Goal: Find specific page/section: Find specific page/section

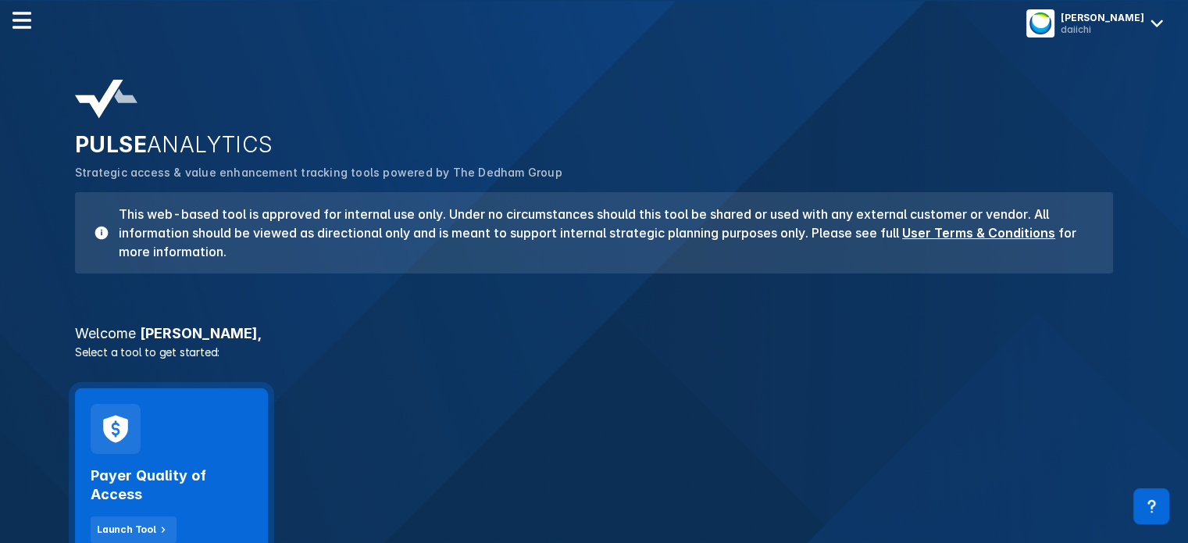
click at [226, 471] on h2 "Payer Quality of Access" at bounding box center [172, 484] width 162 height 37
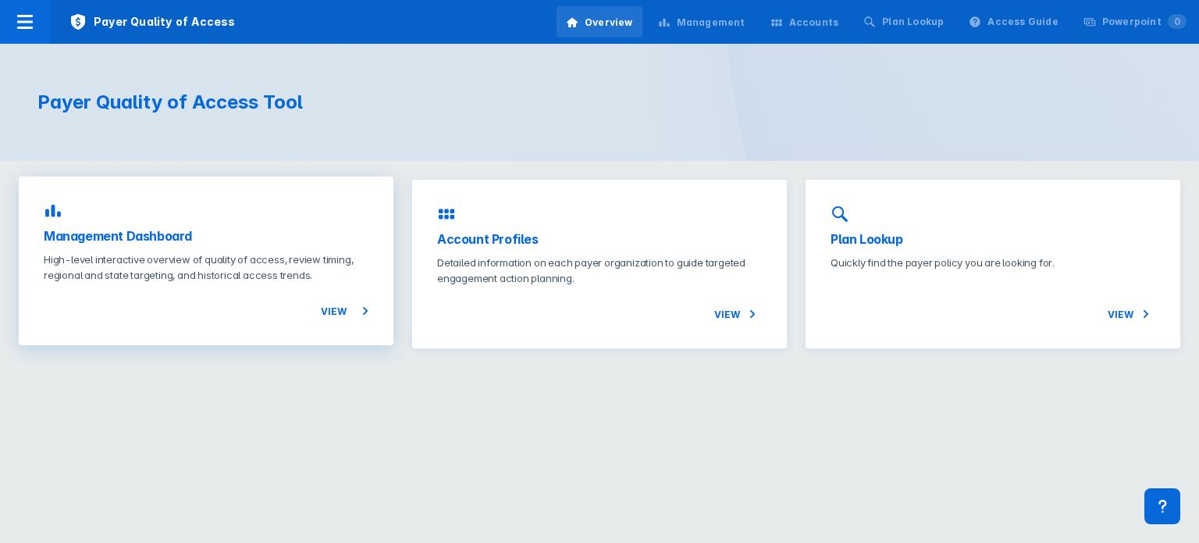
click at [148, 237] on h3 "Management Dashboard" at bounding box center [206, 235] width 325 height 19
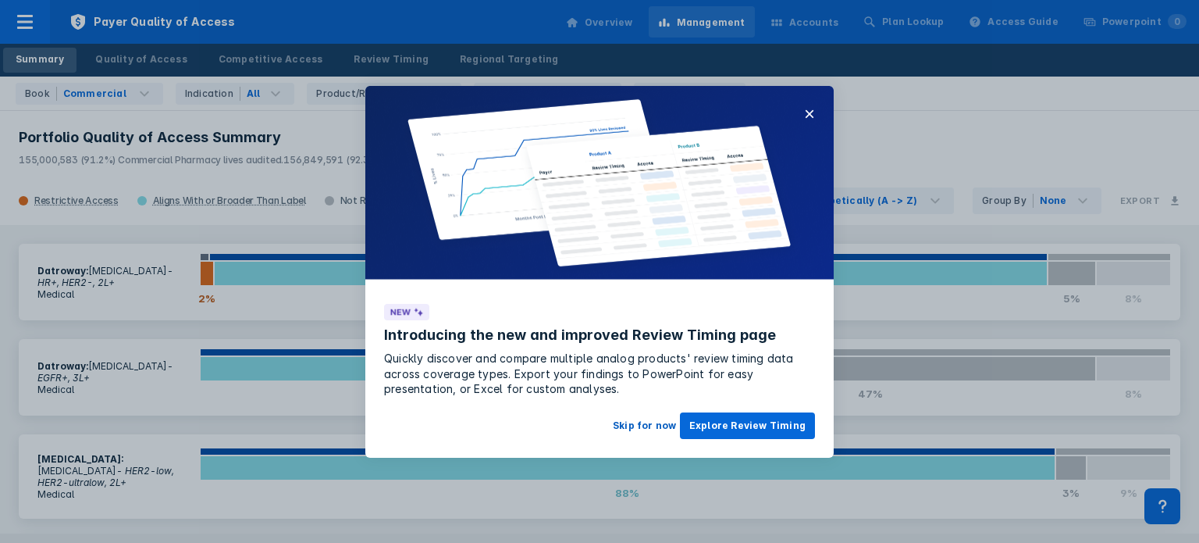
click at [651, 422] on button "Skip for now" at bounding box center [645, 425] width 82 height 27
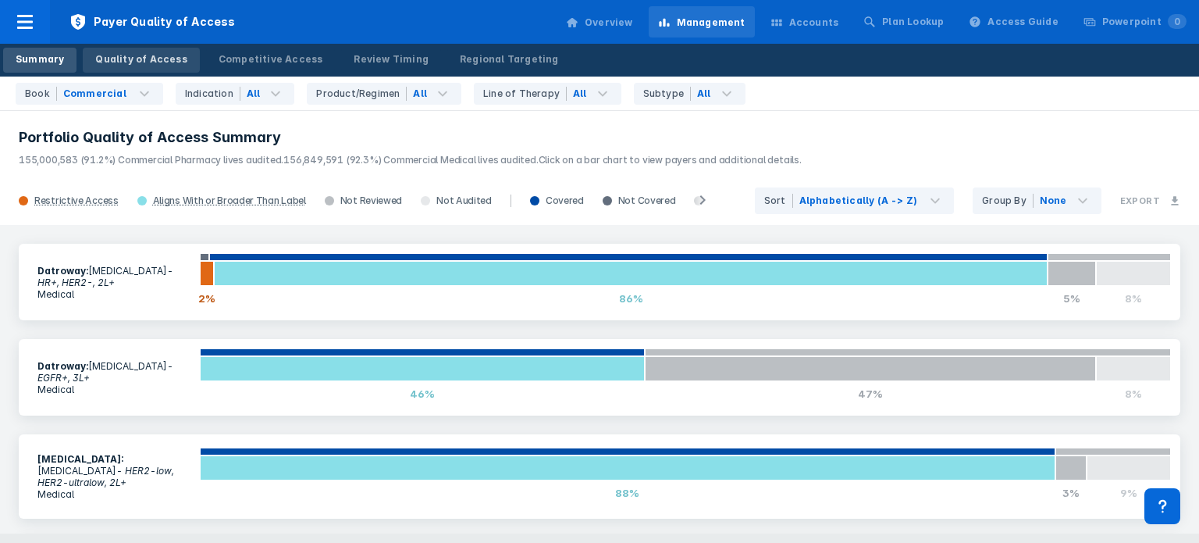
click at [148, 57] on div "Quality of Access" at bounding box center [140, 59] width 91 height 14
